Goal: Task Accomplishment & Management: Manage account settings

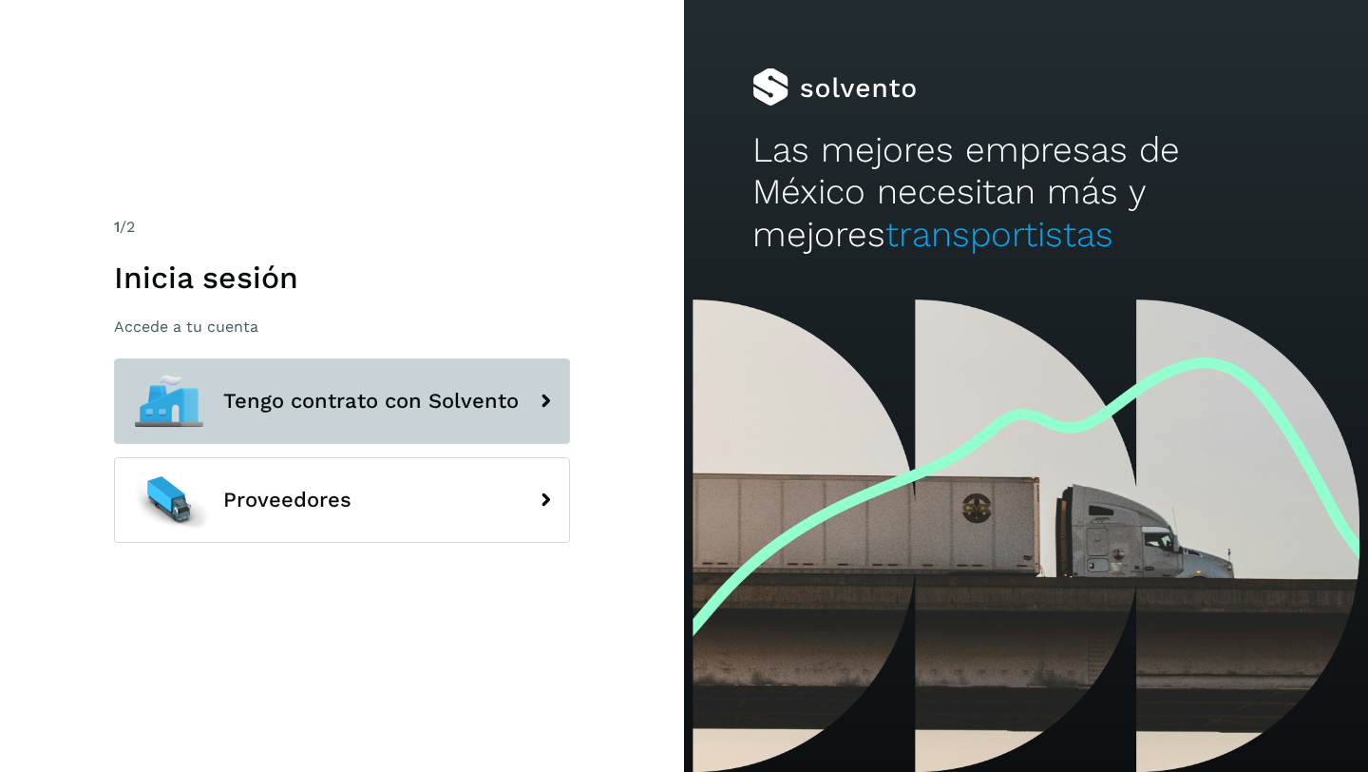
click at [353, 401] on span "Tengo contrato con Solvento" at bounding box center [371, 401] width 296 height 23
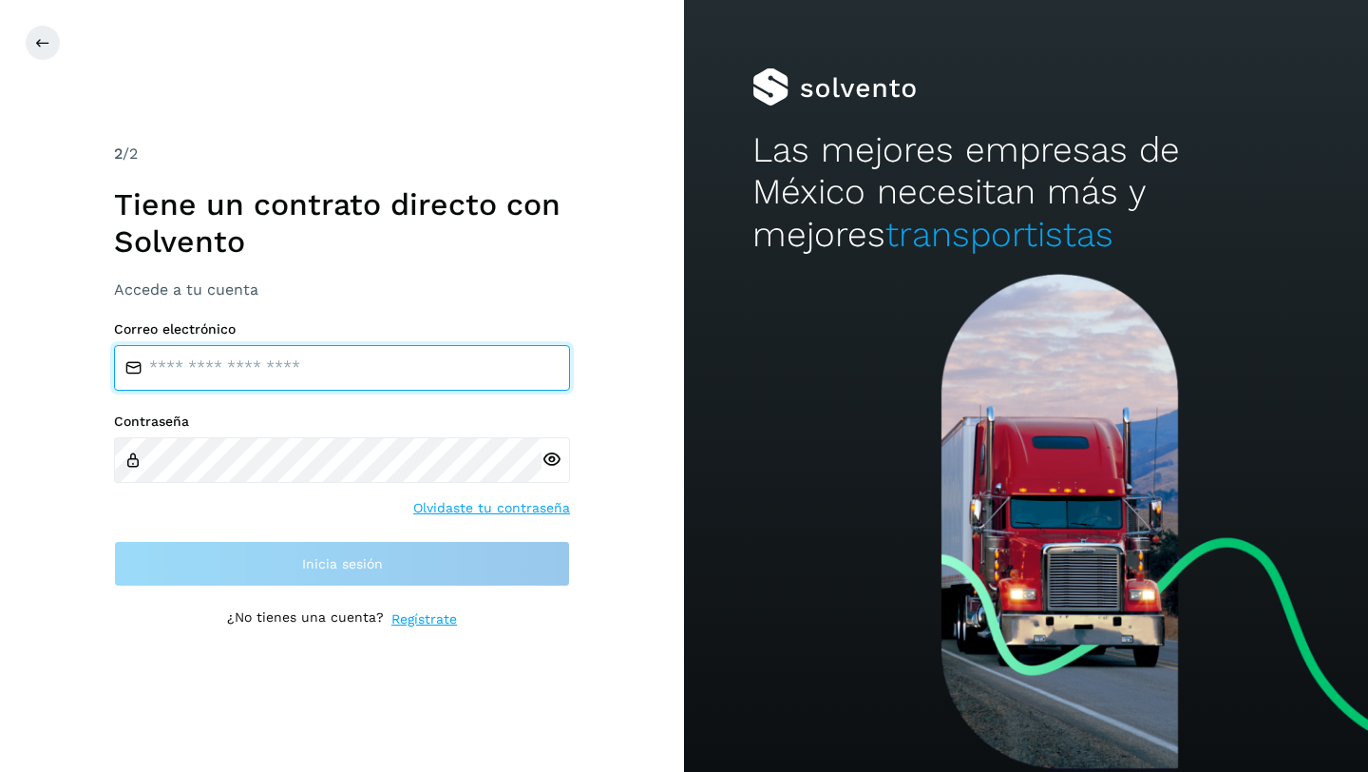
type input "**********"
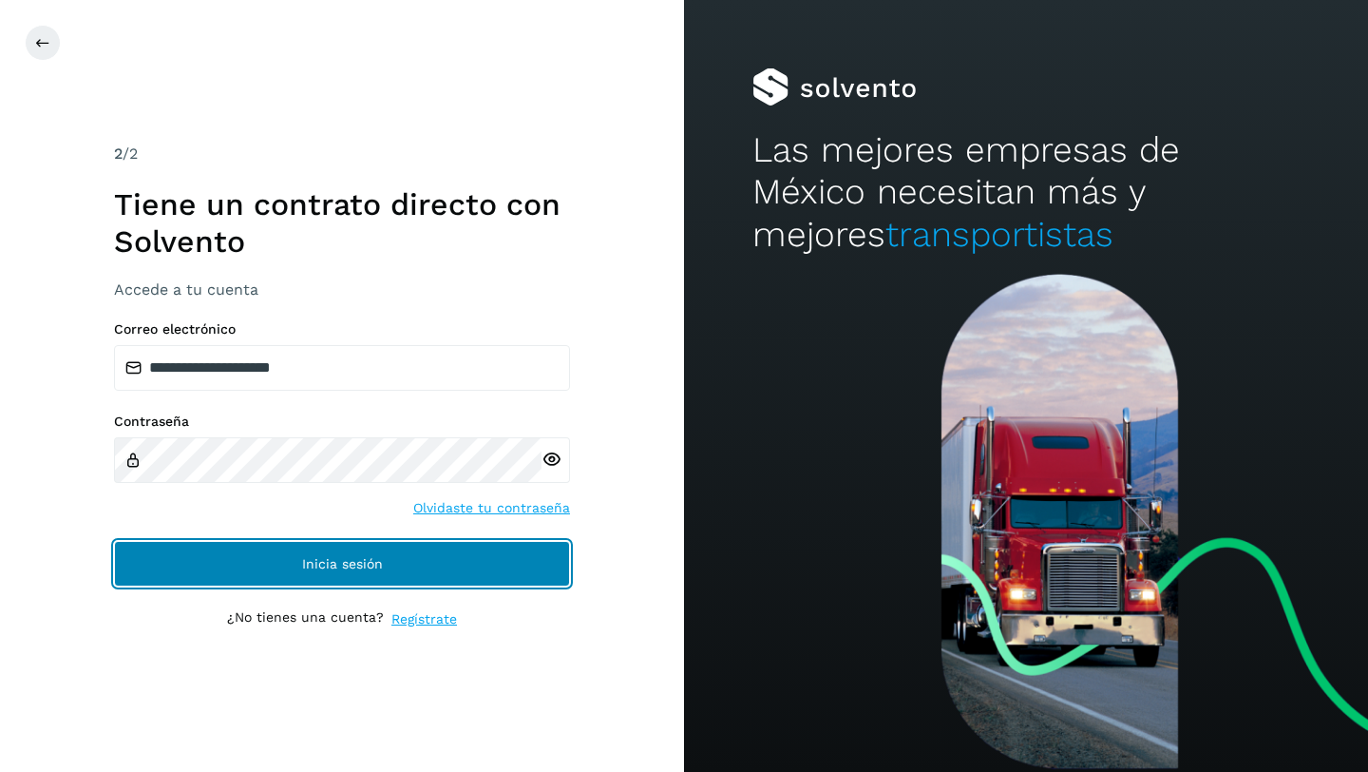
click at [341, 561] on span "Inicia sesión" at bounding box center [342, 563] width 81 height 13
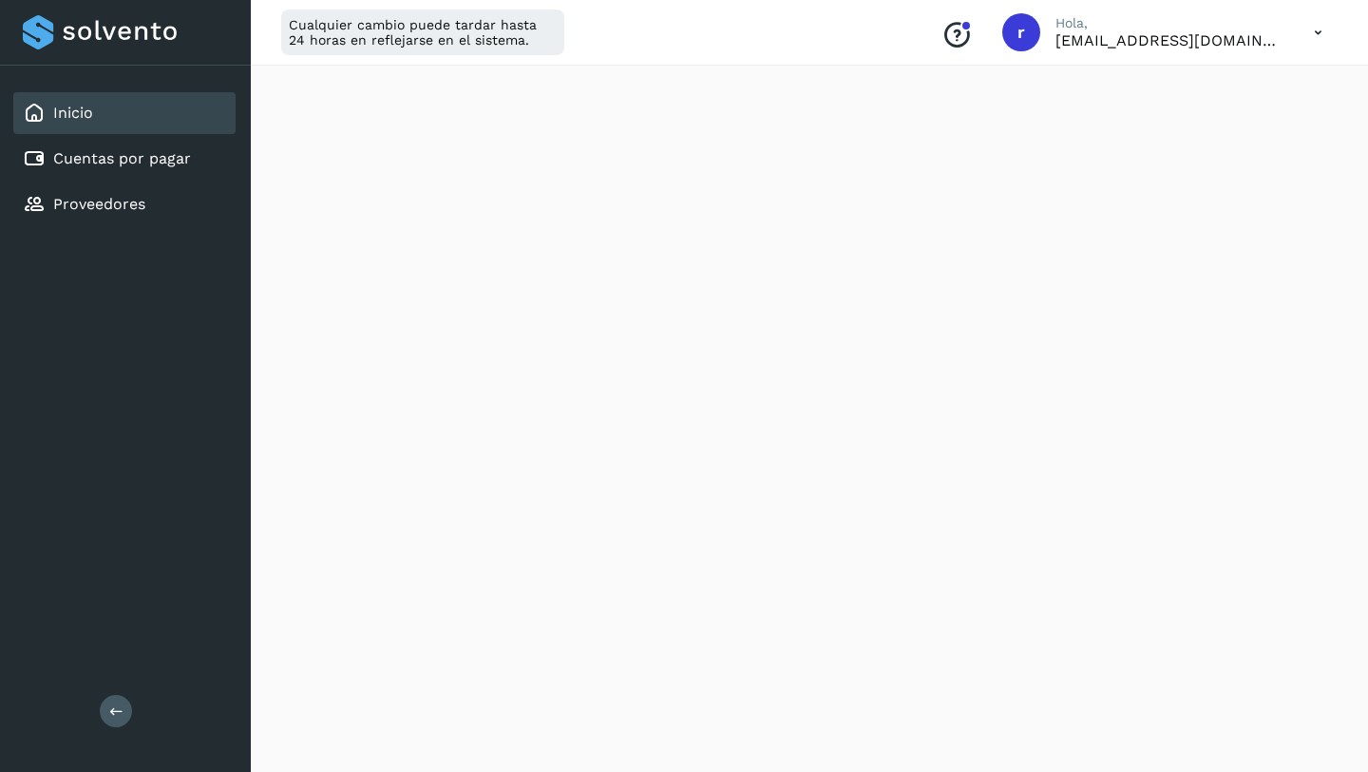
scroll to position [423, 0]
